Goal: Use online tool/utility: Utilize a website feature to perform a specific function

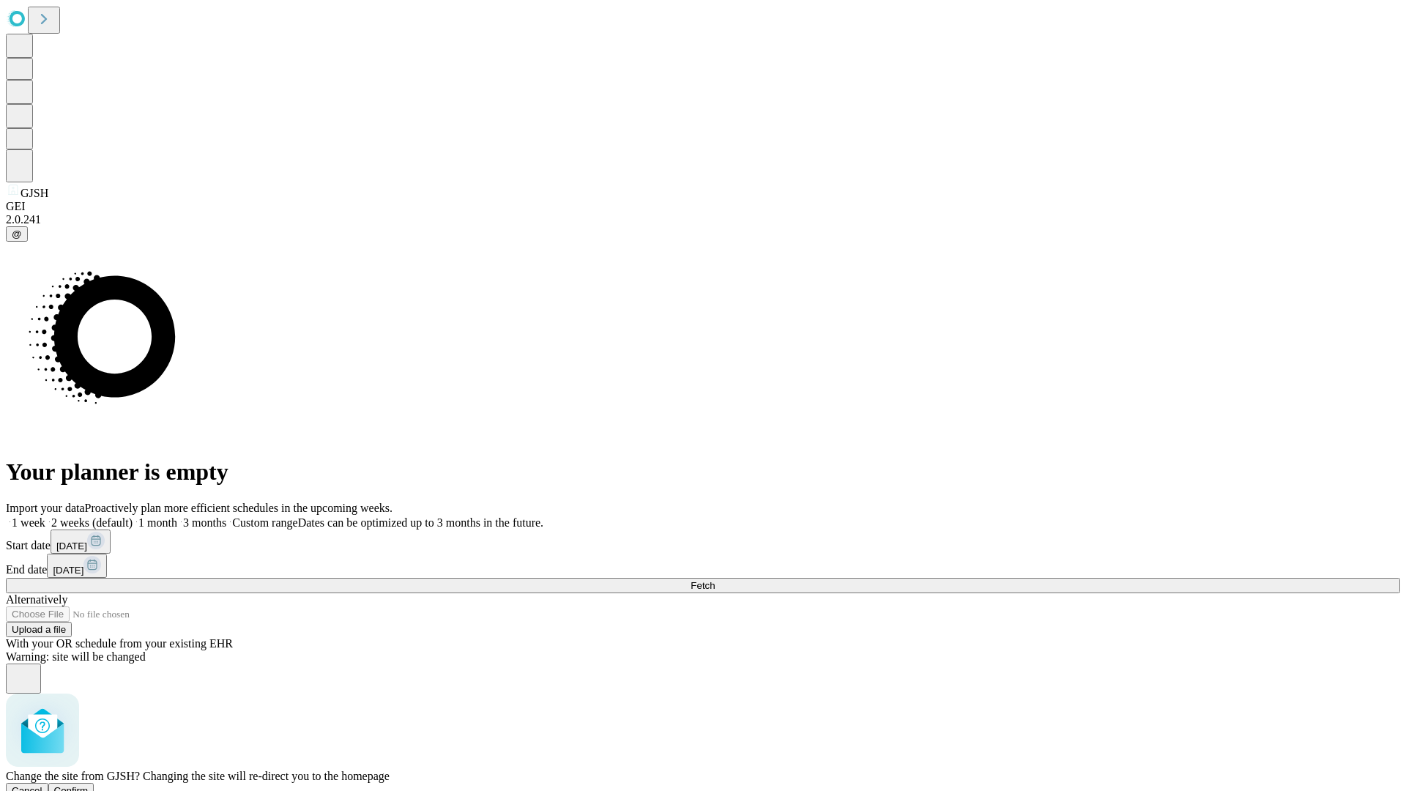
click at [89, 785] on span "Confirm" at bounding box center [71, 790] width 34 height 11
click at [45, 516] on label "1 week" at bounding box center [26, 522] width 40 height 12
click at [715, 580] on span "Fetch" at bounding box center [702, 585] width 24 height 11
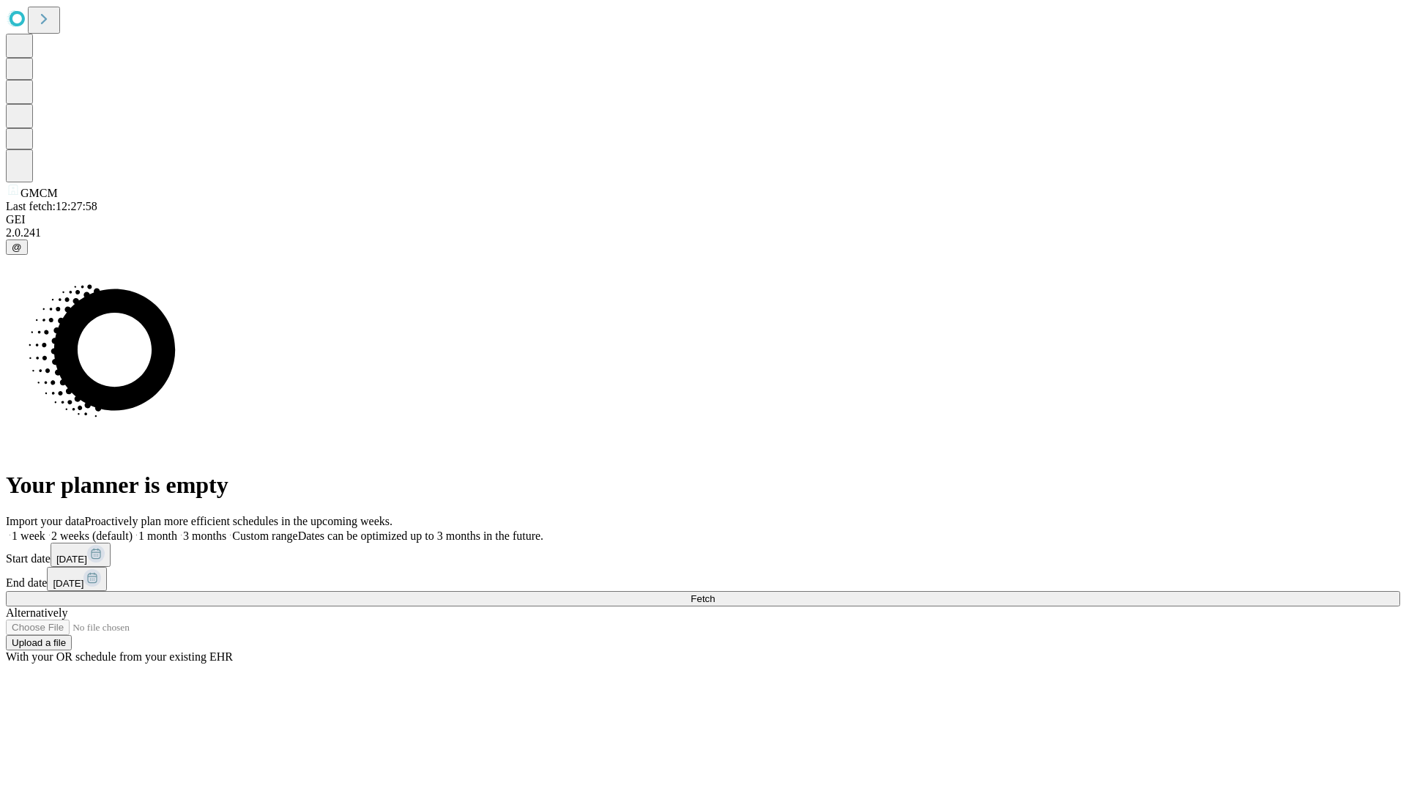
click at [45, 529] on label "1 week" at bounding box center [26, 535] width 40 height 12
click at [715, 593] on span "Fetch" at bounding box center [702, 598] width 24 height 11
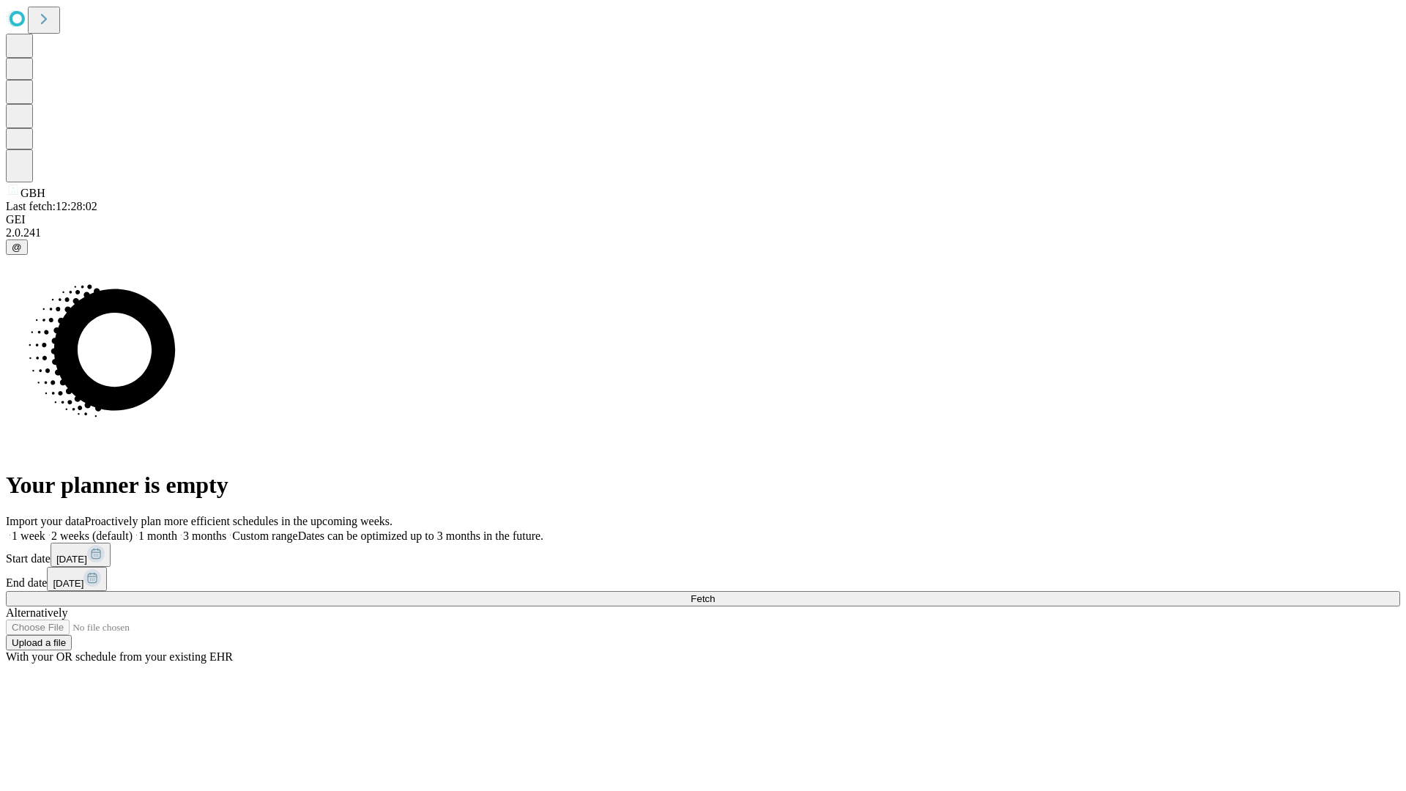
click at [45, 529] on label "1 week" at bounding box center [26, 535] width 40 height 12
click at [715, 593] on span "Fetch" at bounding box center [702, 598] width 24 height 11
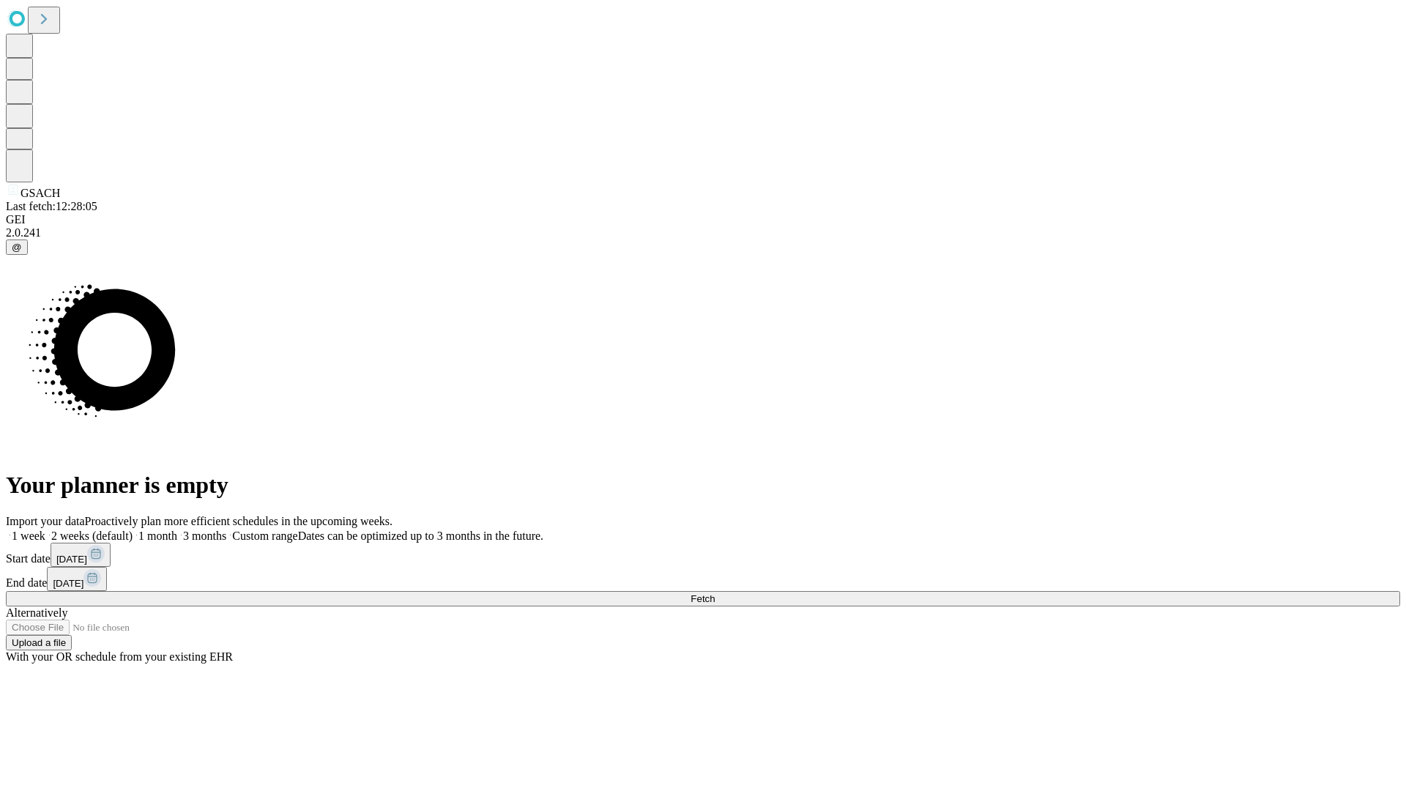
click at [45, 529] on label "1 week" at bounding box center [26, 535] width 40 height 12
click at [715, 593] on span "Fetch" at bounding box center [702, 598] width 24 height 11
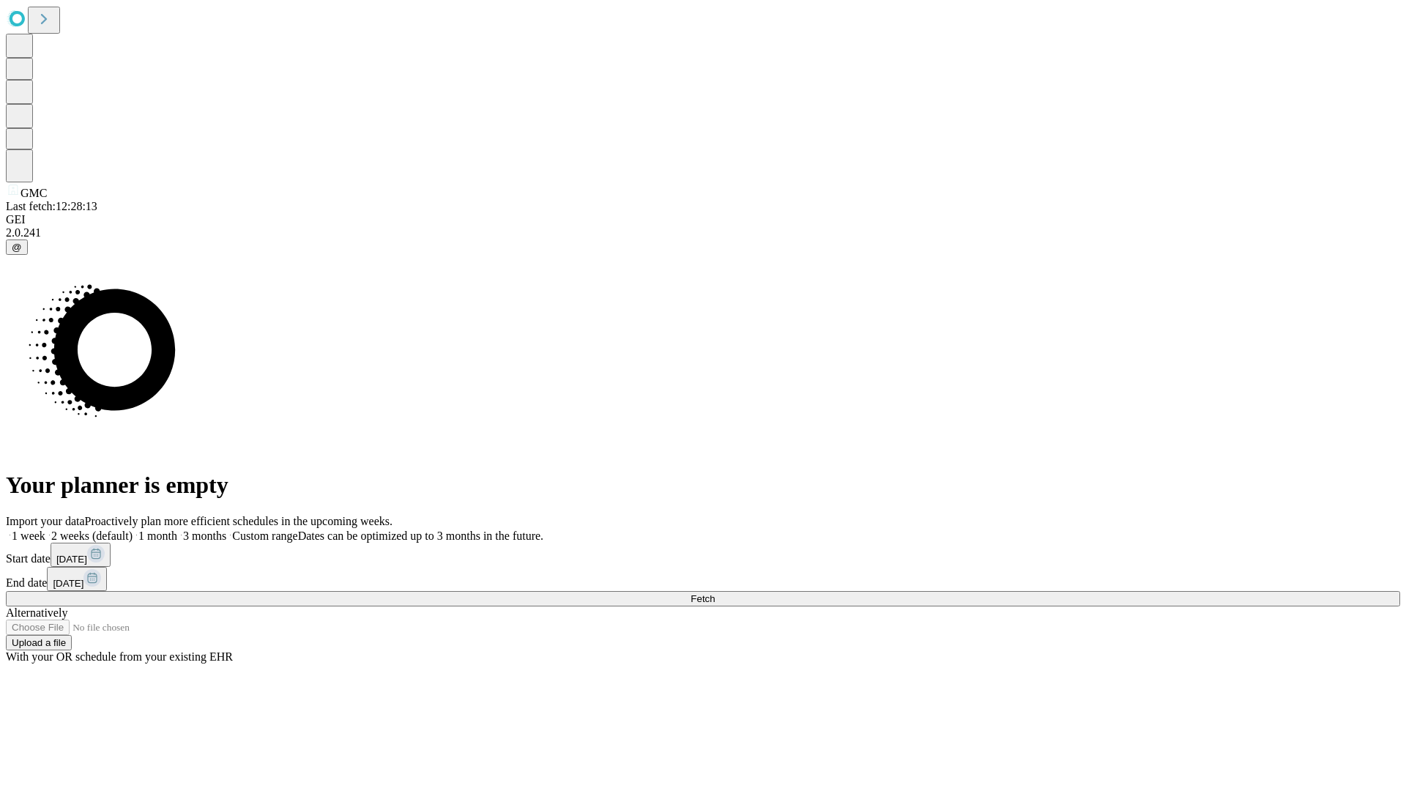
click at [45, 529] on label "1 week" at bounding box center [26, 535] width 40 height 12
click at [715, 593] on span "Fetch" at bounding box center [702, 598] width 24 height 11
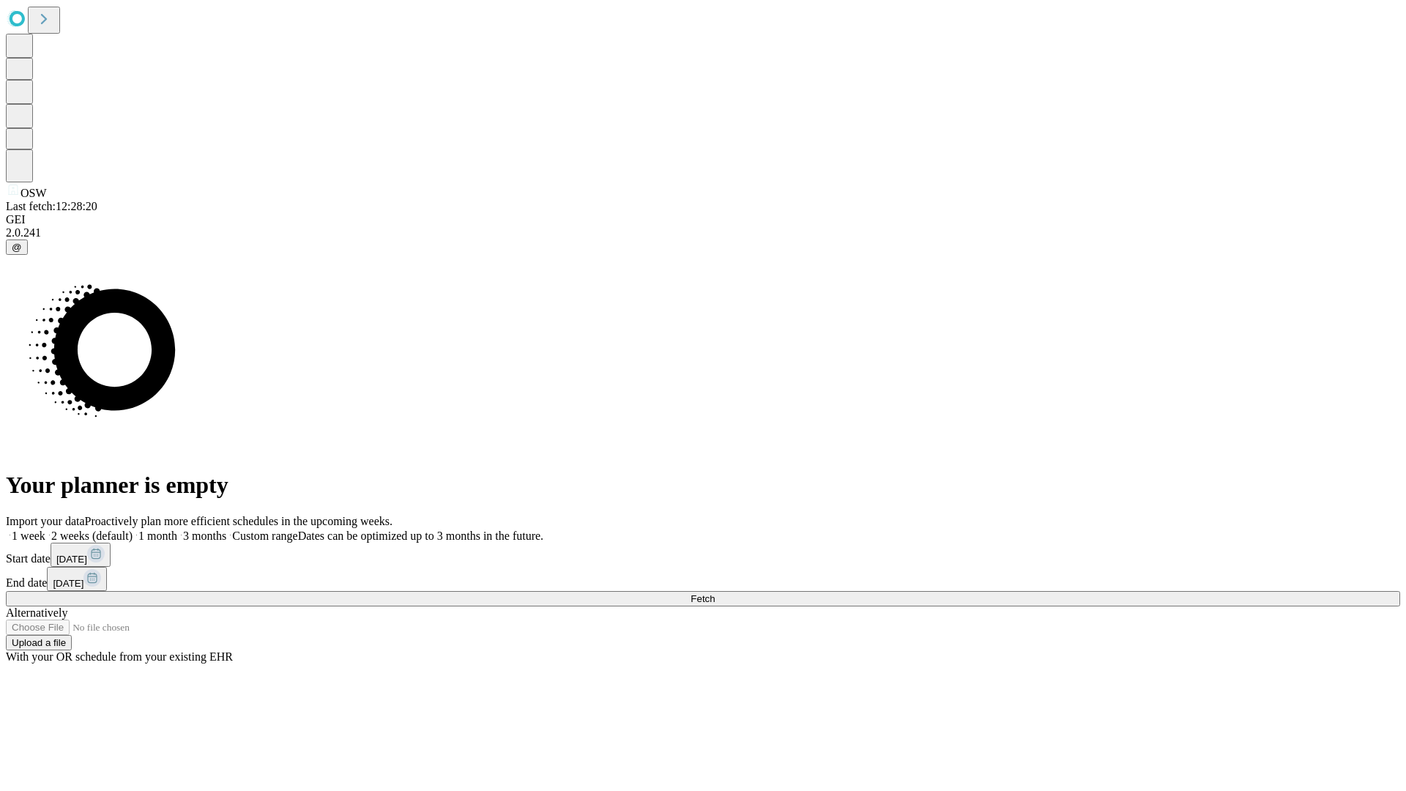
click at [45, 529] on label "1 week" at bounding box center [26, 535] width 40 height 12
click at [715, 593] on span "Fetch" at bounding box center [702, 598] width 24 height 11
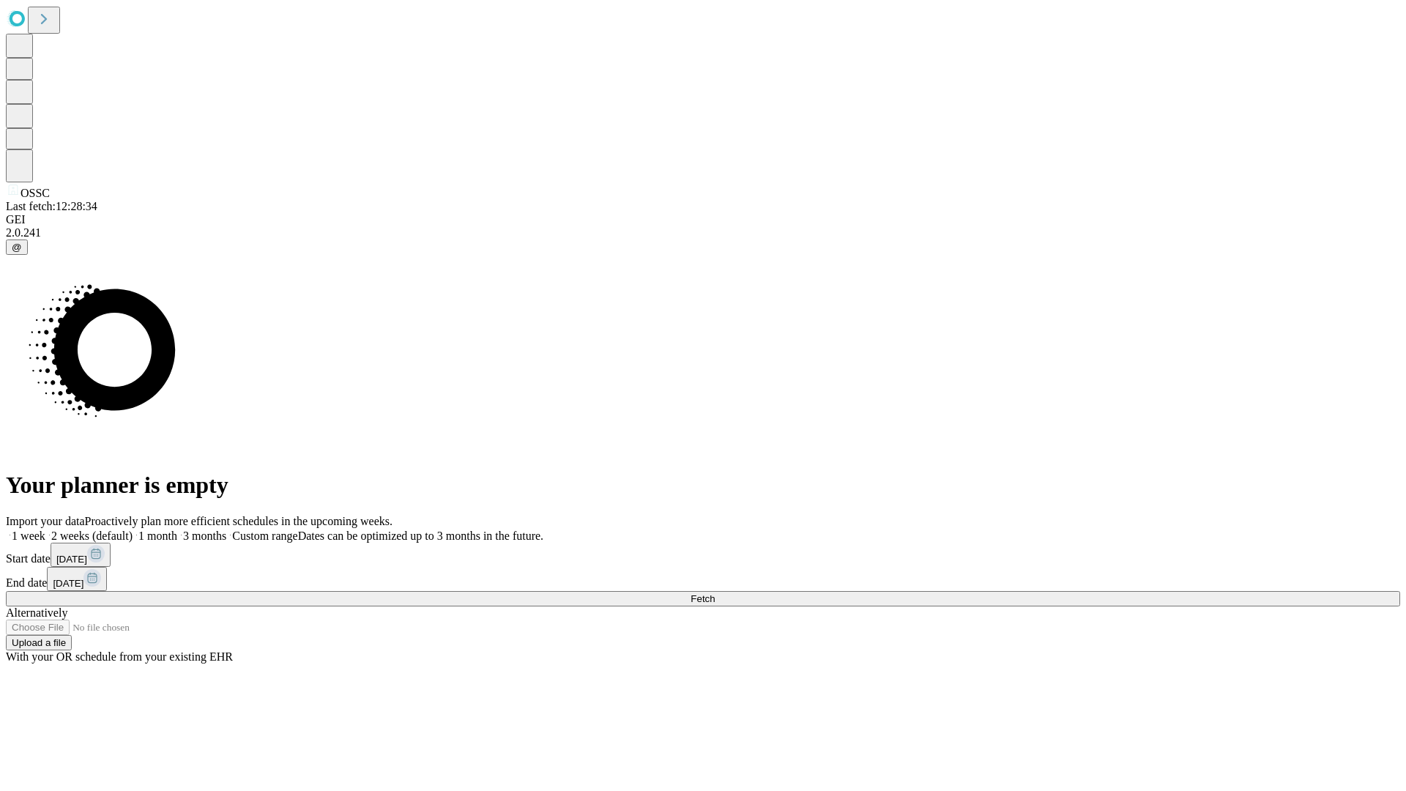
click at [715, 593] on span "Fetch" at bounding box center [702, 598] width 24 height 11
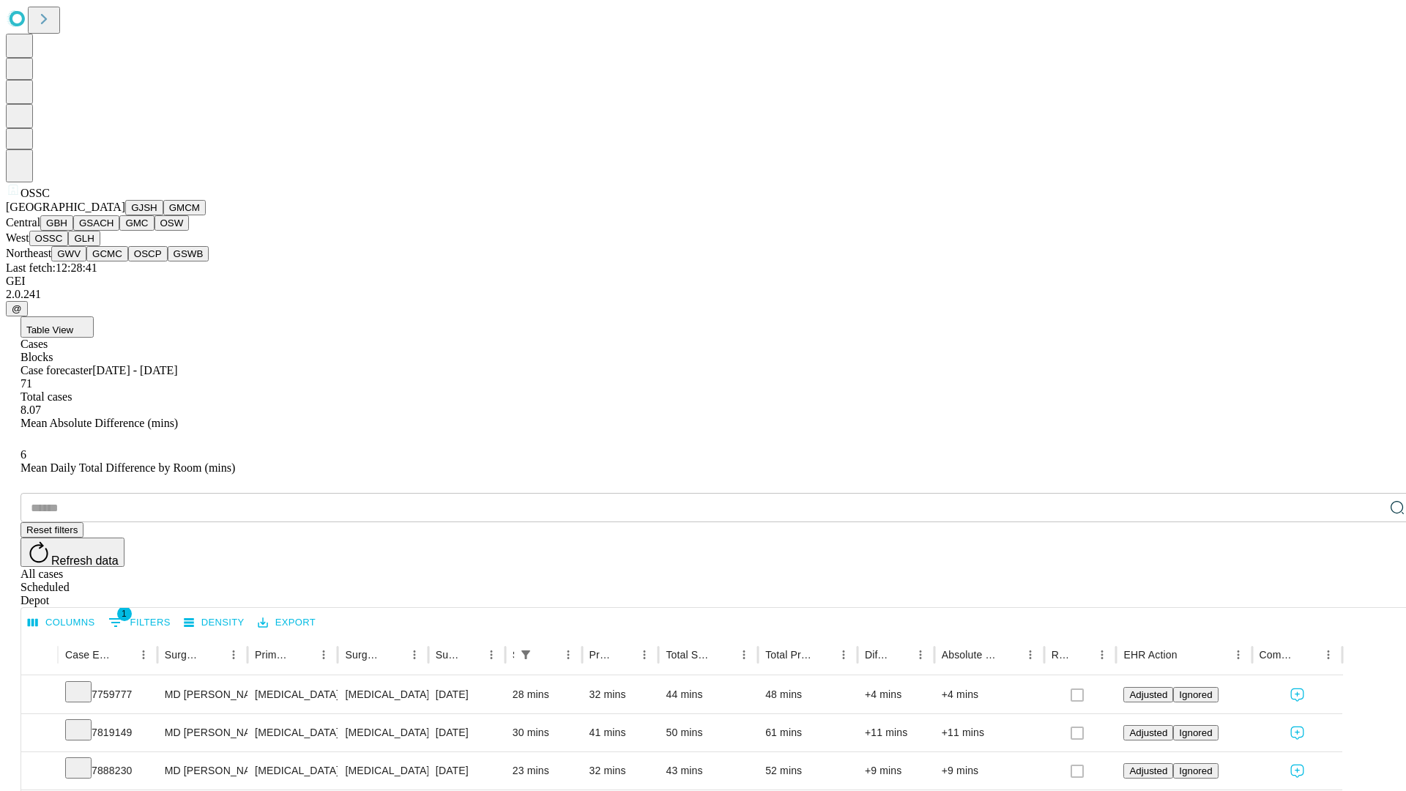
click at [100, 246] on button "GLH" at bounding box center [83, 238] width 31 height 15
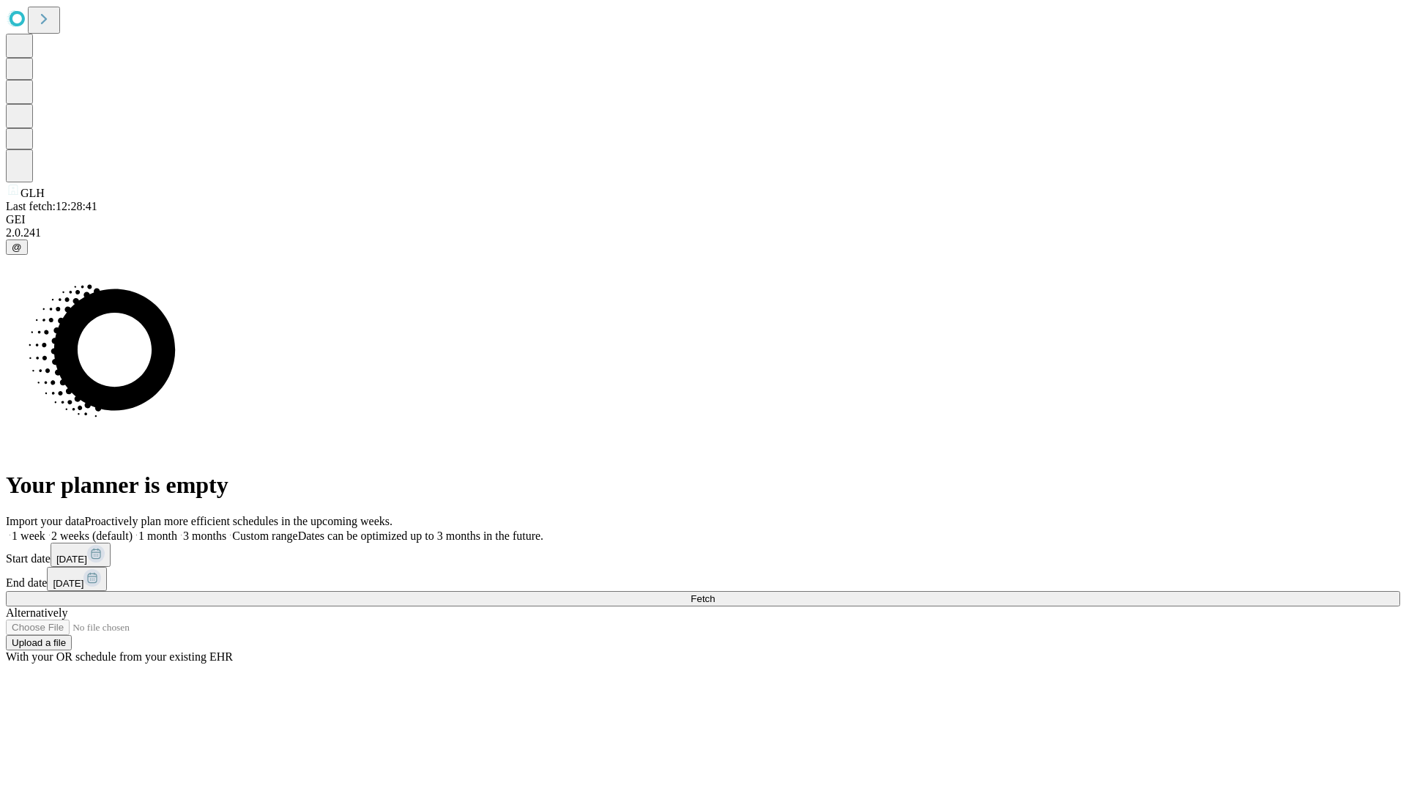
click at [45, 529] on label "1 week" at bounding box center [26, 535] width 40 height 12
click at [715, 593] on span "Fetch" at bounding box center [702, 598] width 24 height 11
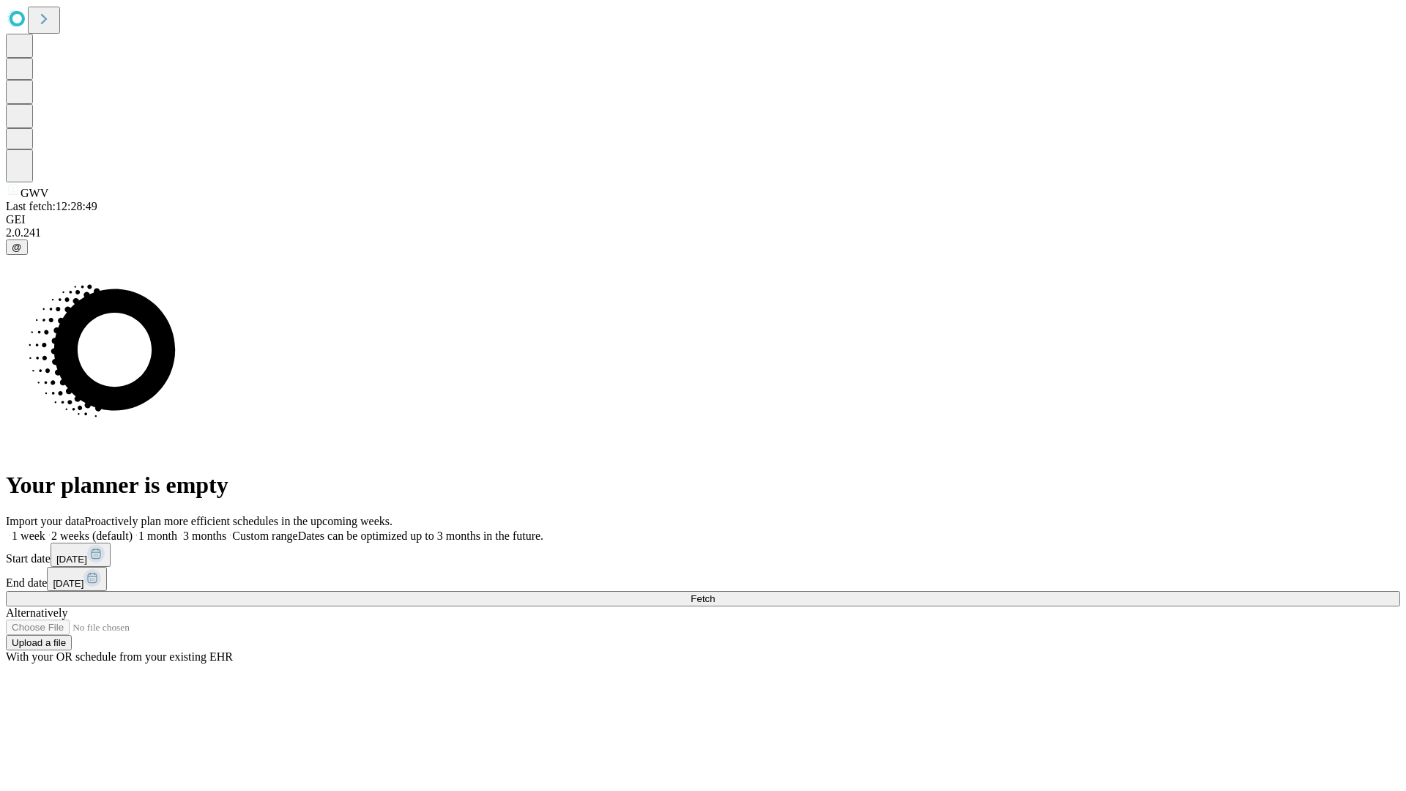
click at [45, 529] on label "1 week" at bounding box center [26, 535] width 40 height 12
click at [715, 593] on span "Fetch" at bounding box center [702, 598] width 24 height 11
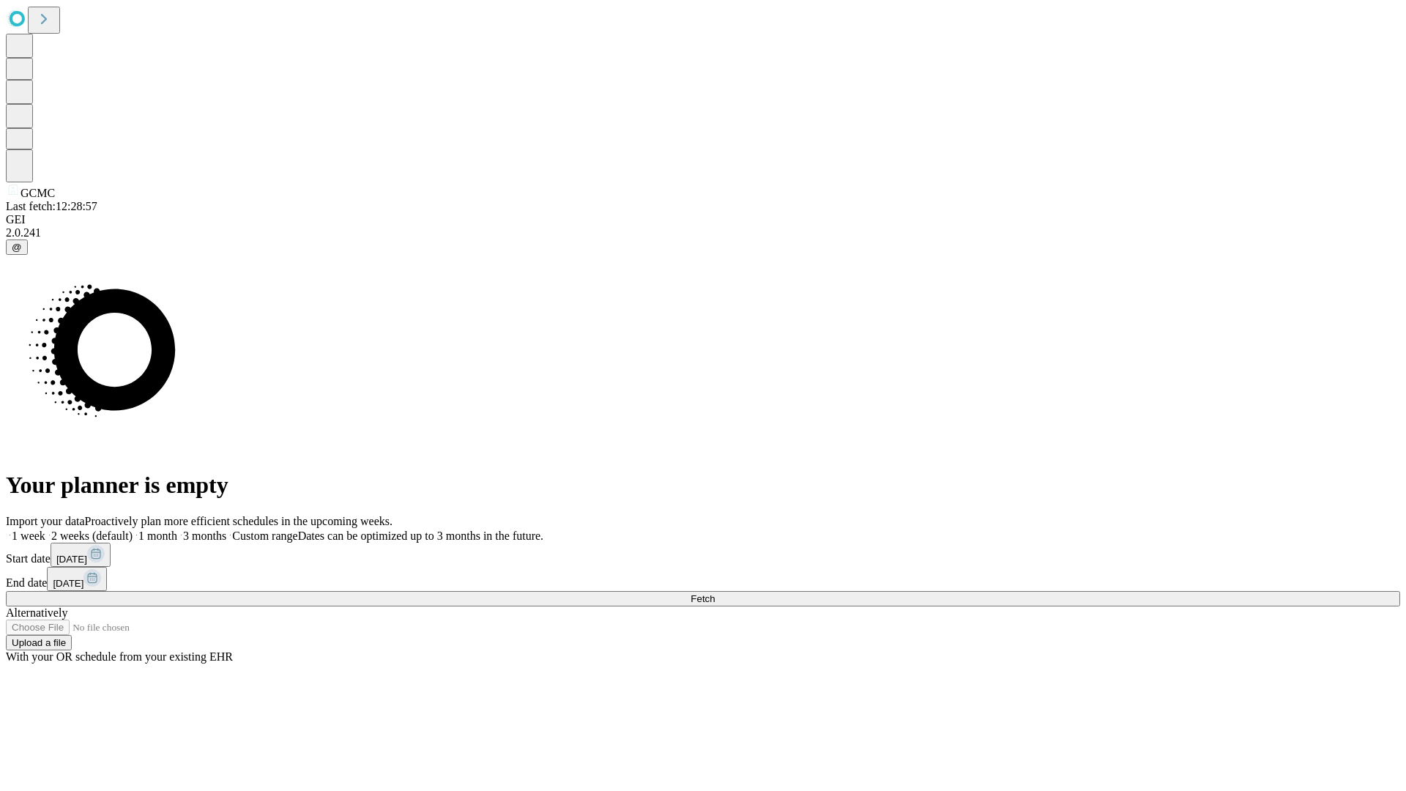
click at [45, 529] on label "1 week" at bounding box center [26, 535] width 40 height 12
click at [715, 593] on span "Fetch" at bounding box center [702, 598] width 24 height 11
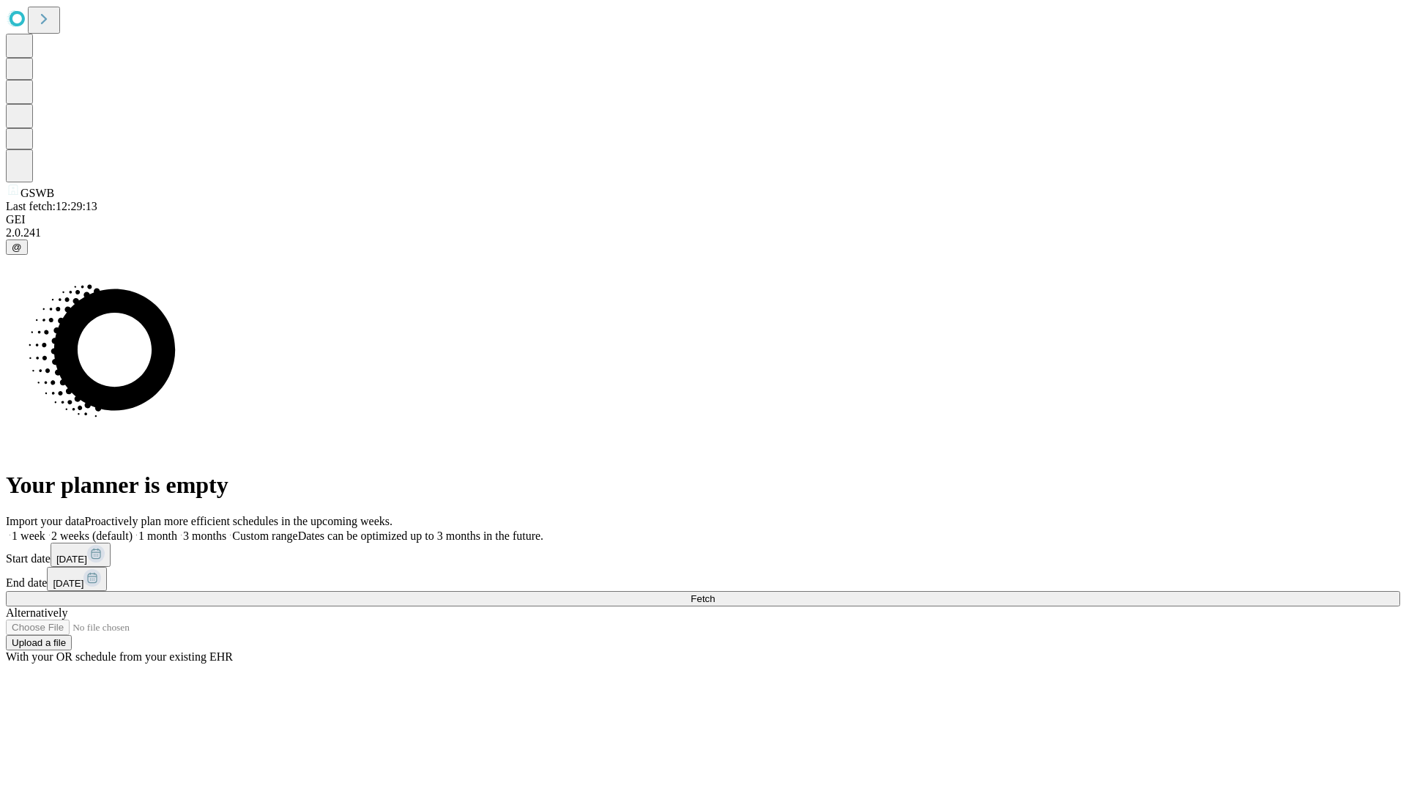
click at [45, 529] on label "1 week" at bounding box center [26, 535] width 40 height 12
click at [715, 593] on span "Fetch" at bounding box center [702, 598] width 24 height 11
